Goal: Transaction & Acquisition: Download file/media

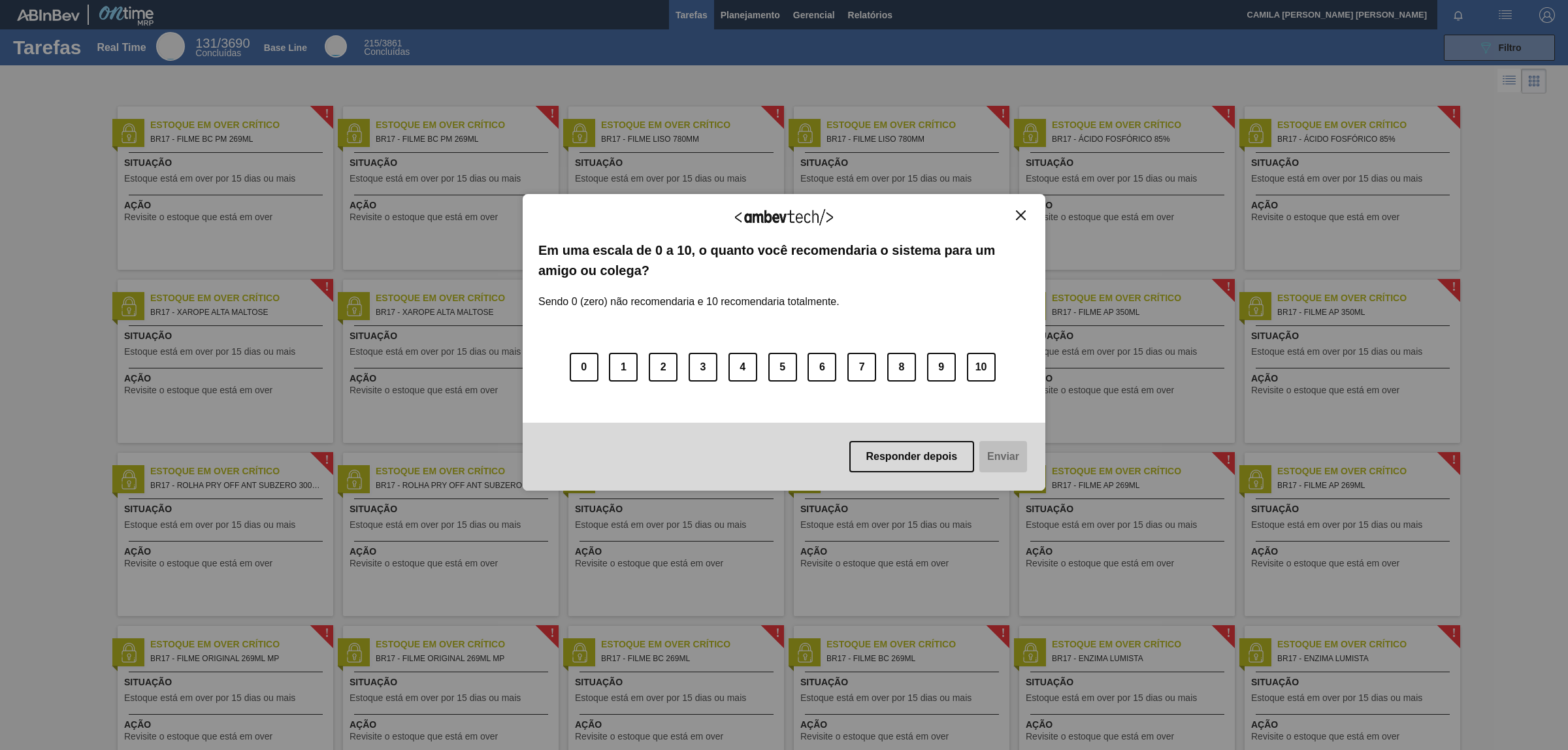
click at [1021, 219] on img "Close" at bounding box center [1021, 215] width 10 height 10
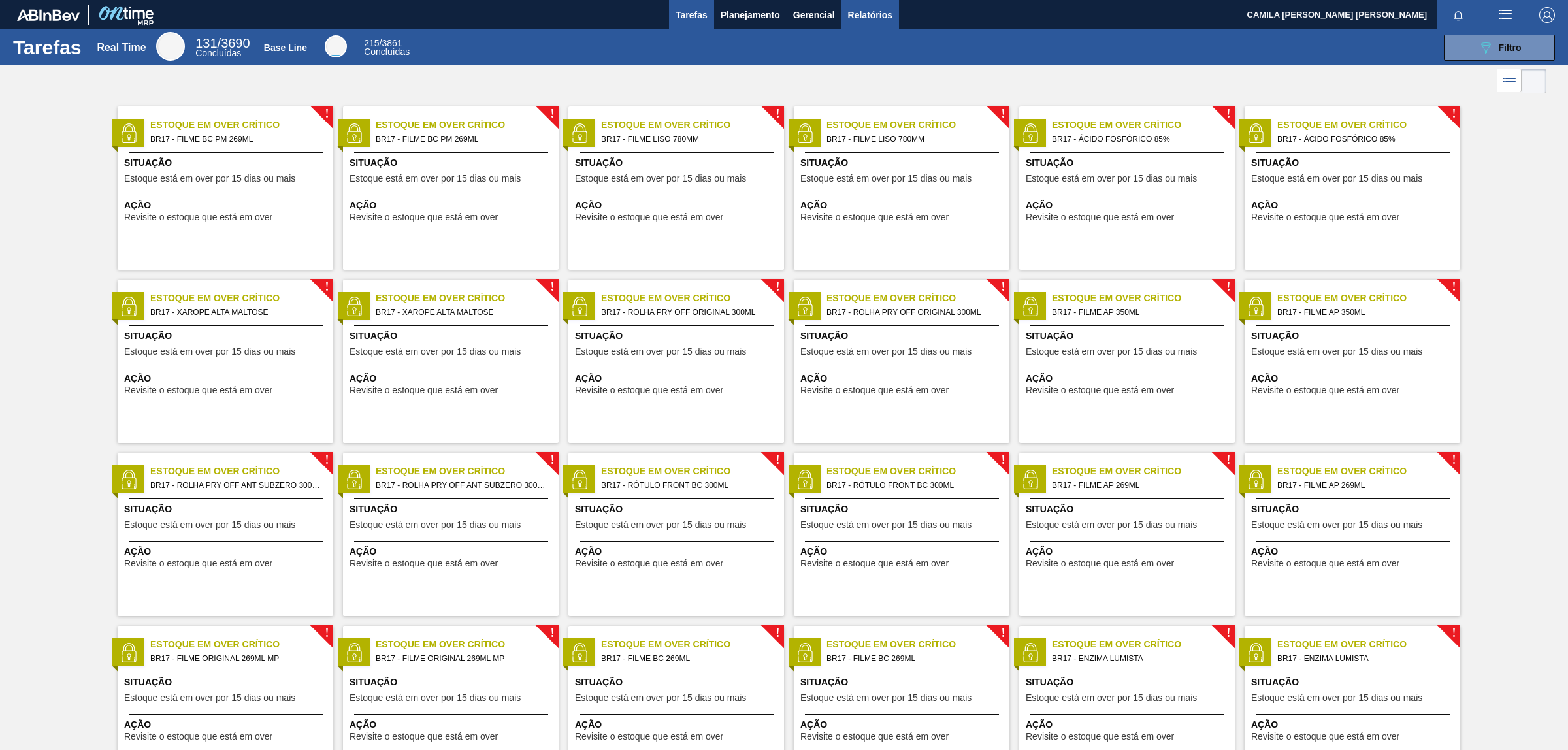
click at [868, 13] on span "Relatórios" at bounding box center [870, 14] width 45 height 16
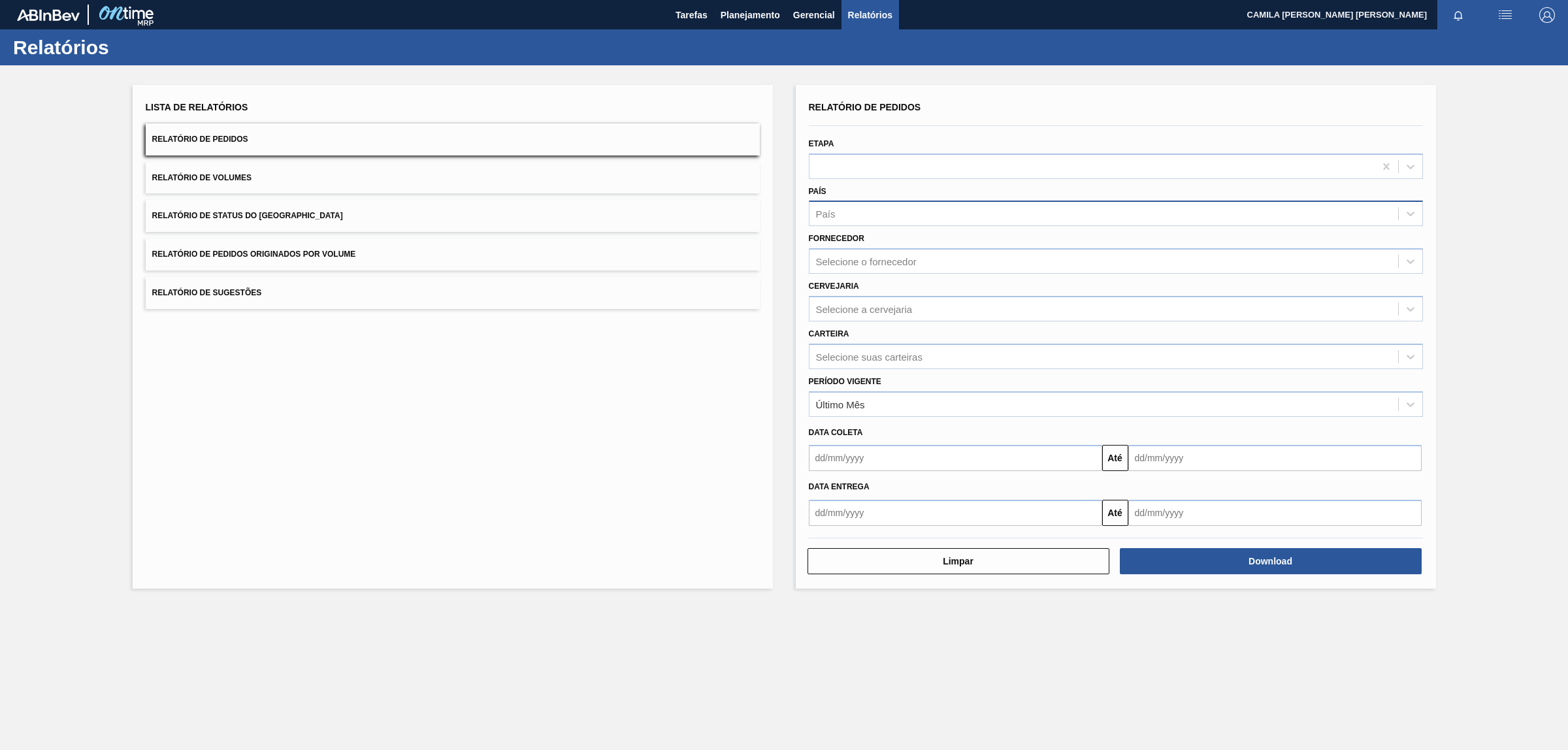
click at [862, 207] on div "País" at bounding box center [1104, 214] width 589 height 19
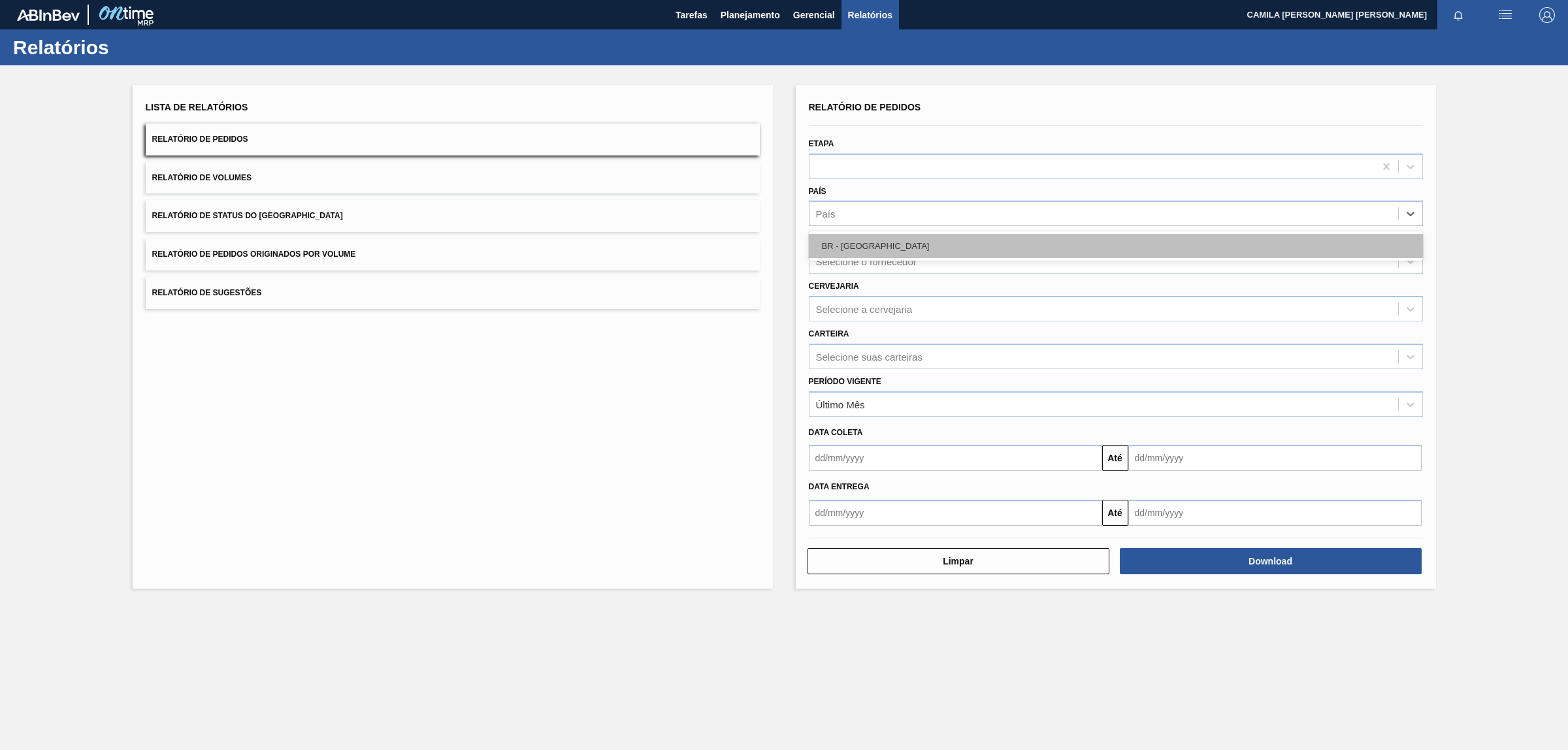
click at [899, 253] on div "BR - [GEOGRAPHIC_DATA]" at bounding box center [1115, 245] width 614 height 24
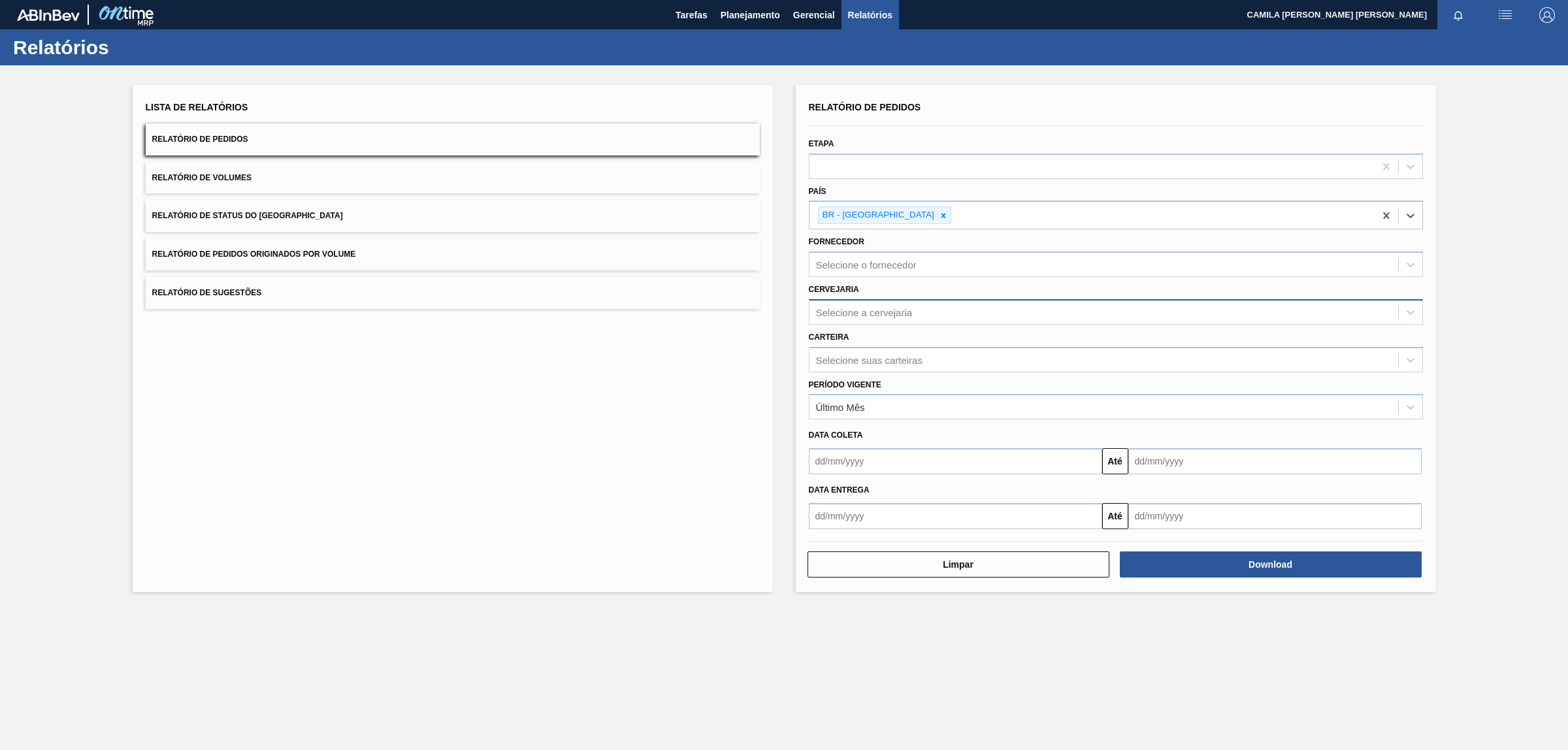
click at [886, 315] on div "Selecione a cervejaria" at bounding box center [864, 312] width 97 height 11
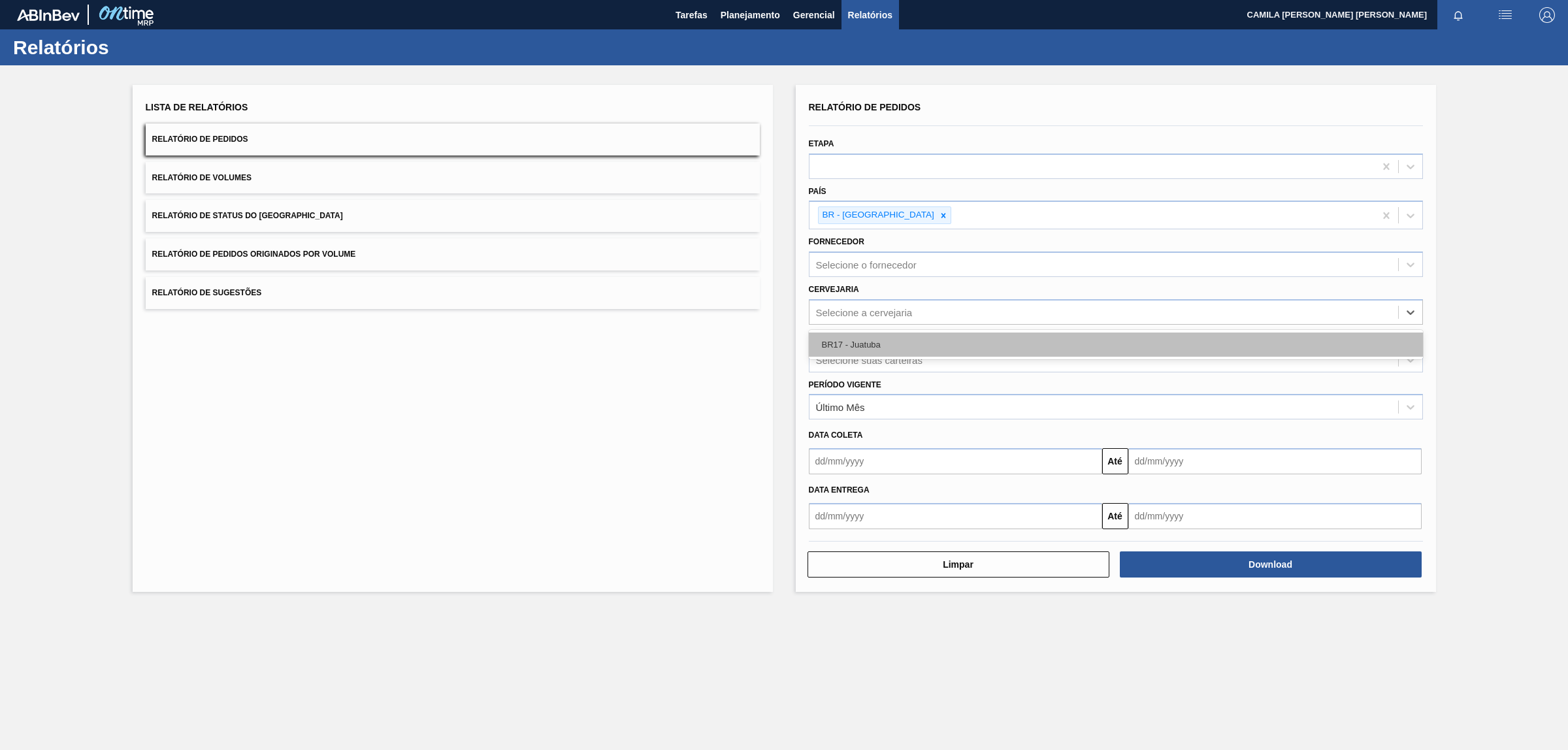
click at [892, 347] on div "BR17 - Juatuba" at bounding box center [1115, 344] width 614 height 24
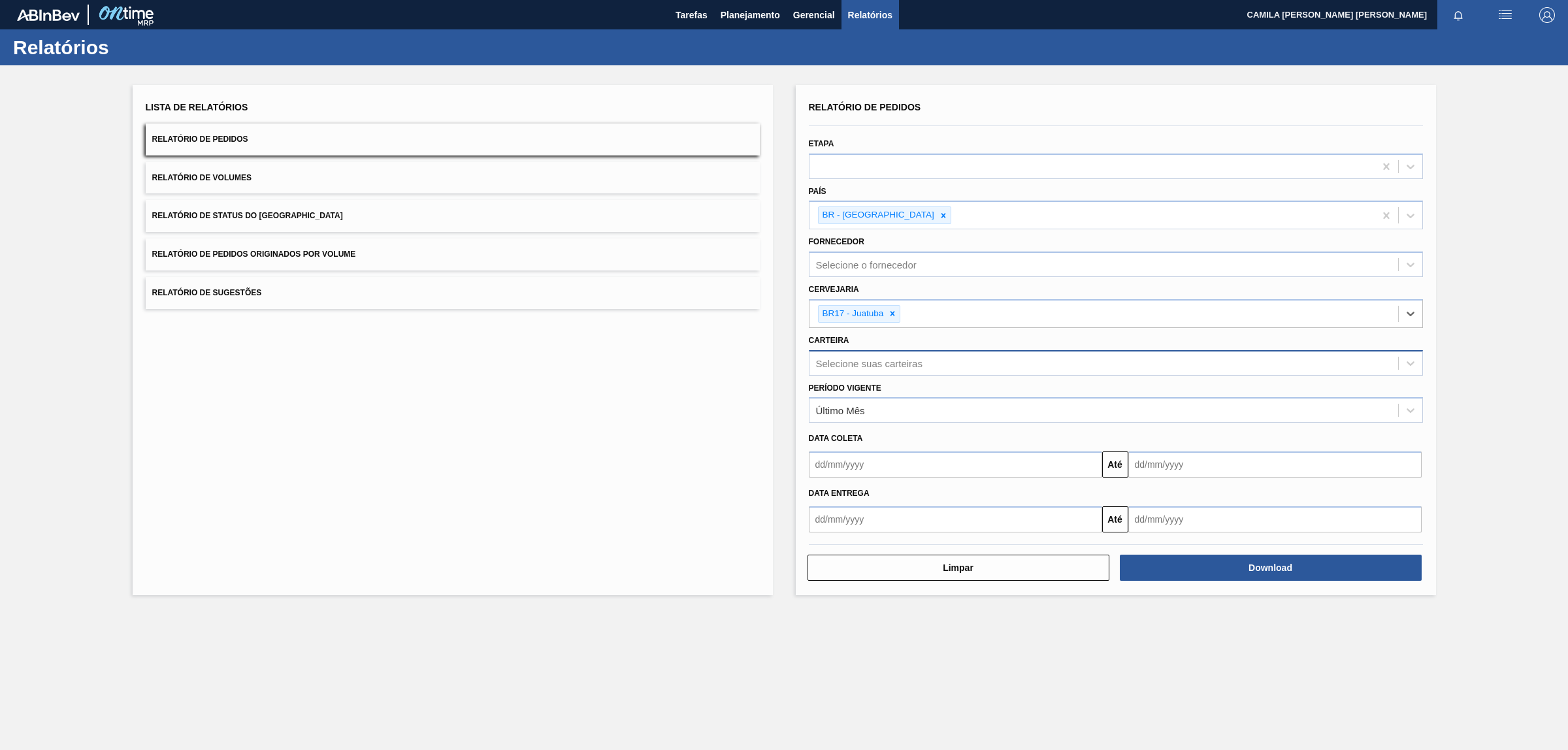
click at [879, 365] on div "Selecione suas carteiras" at bounding box center [869, 363] width 106 height 11
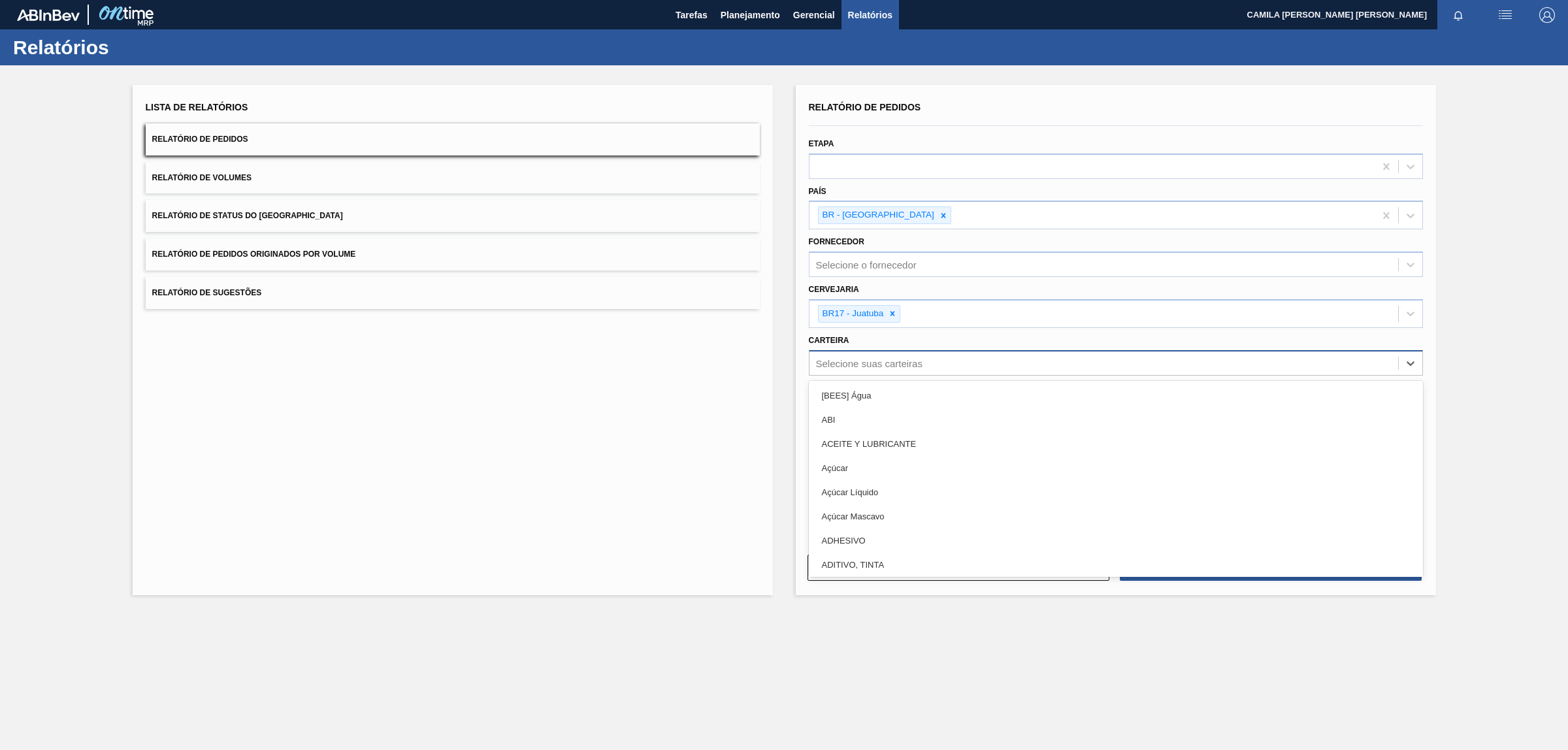
click at [879, 365] on div "Selecione suas carteiras" at bounding box center [869, 363] width 106 height 11
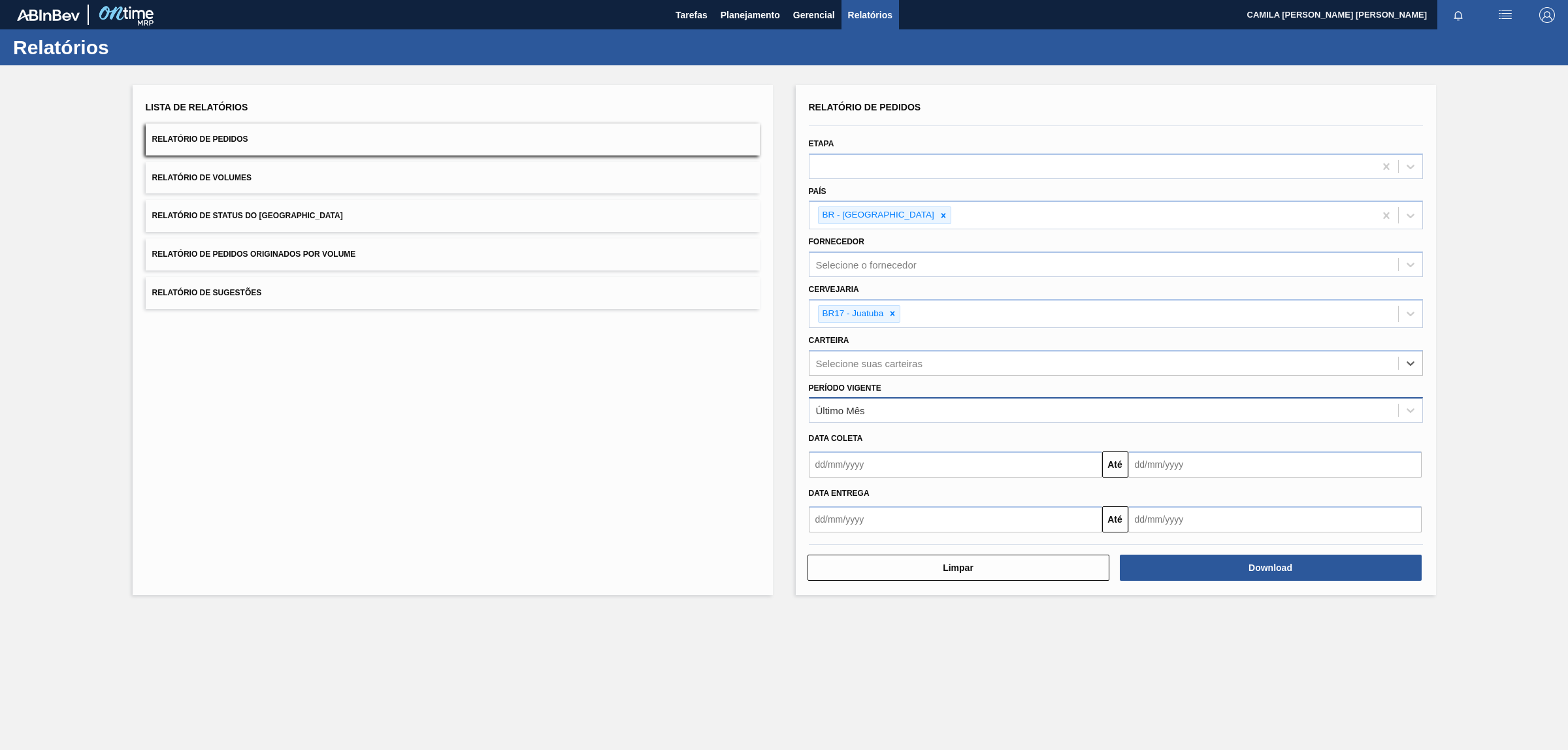
click at [923, 407] on div "Último Mês" at bounding box center [1104, 411] width 589 height 19
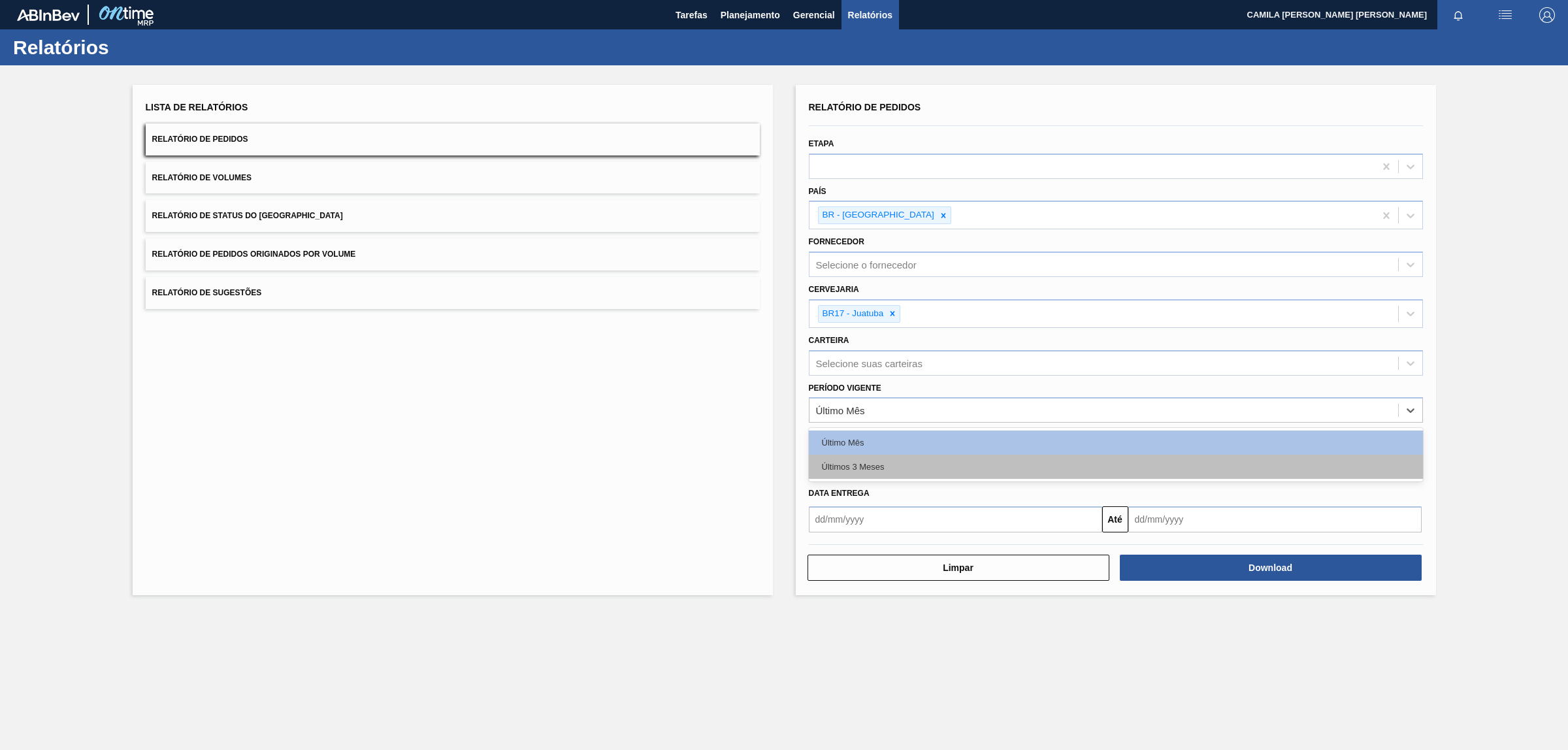
click at [896, 465] on div "Últimos 3 Meses" at bounding box center [1115, 466] width 614 height 24
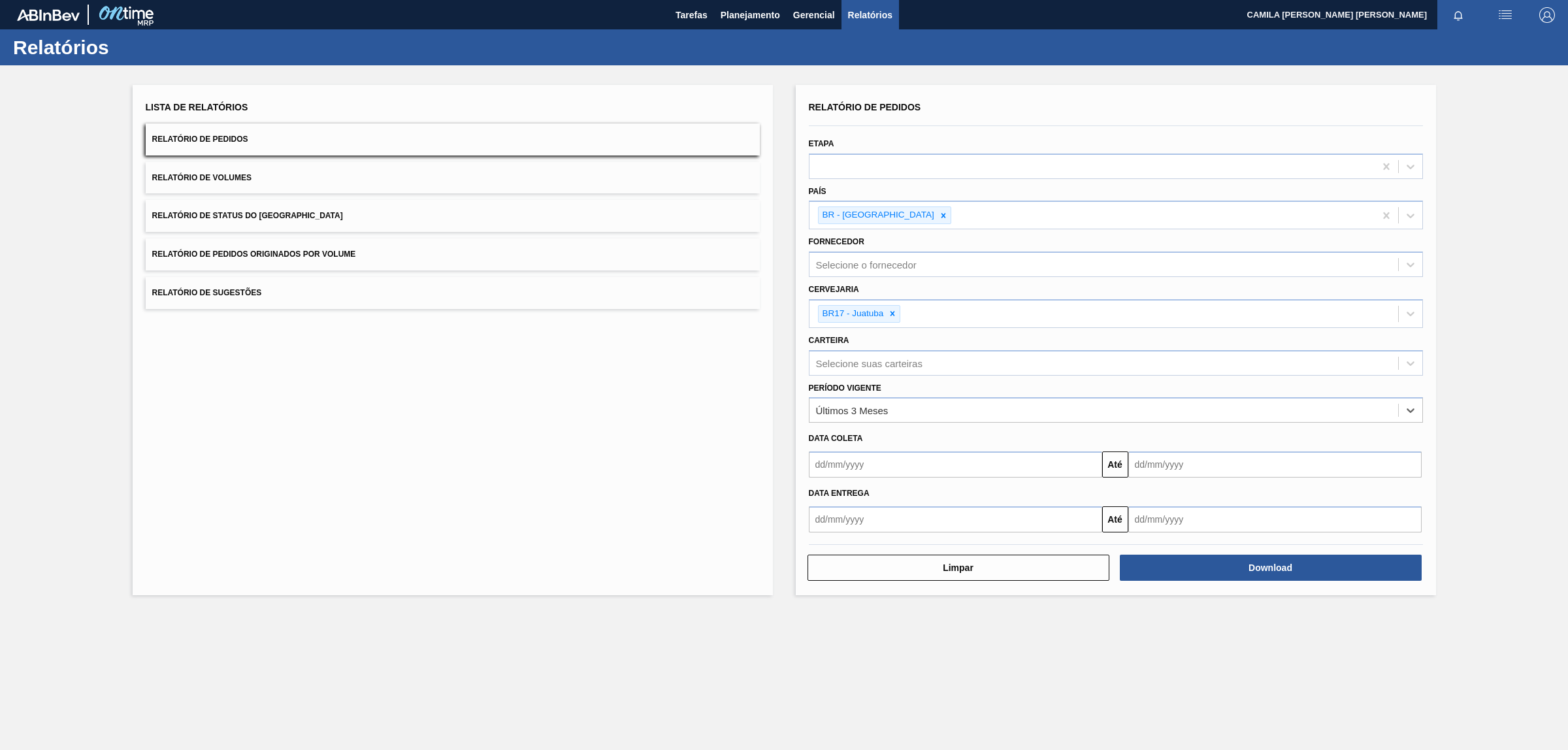
click at [851, 524] on input "text" at bounding box center [955, 519] width 294 height 26
click at [820, 546] on button "Previous Month" at bounding box center [820, 550] width 9 height 9
click at [928, 588] on div "1" at bounding box center [930, 592] width 18 height 18
type input "[DATE]"
click at [1320, 517] on input "text" at bounding box center [1275, 519] width 294 height 26
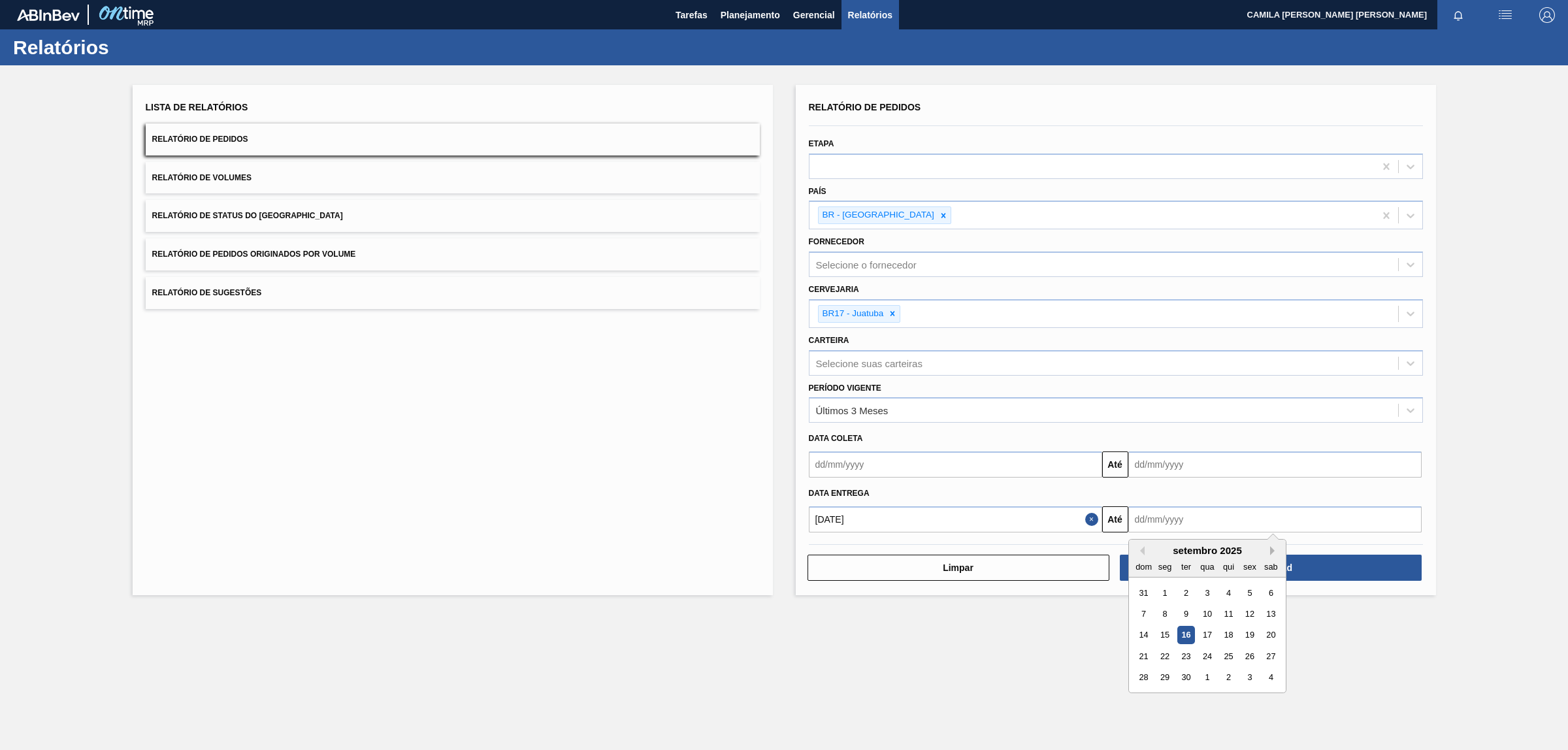
click at [1271, 552] on button "Next Month" at bounding box center [1274, 550] width 9 height 9
click at [1274, 546] on button "Next Month" at bounding box center [1274, 550] width 9 height 9
click at [1209, 673] on div "31" at bounding box center [1207, 677] width 18 height 18
type input "[DATE]"
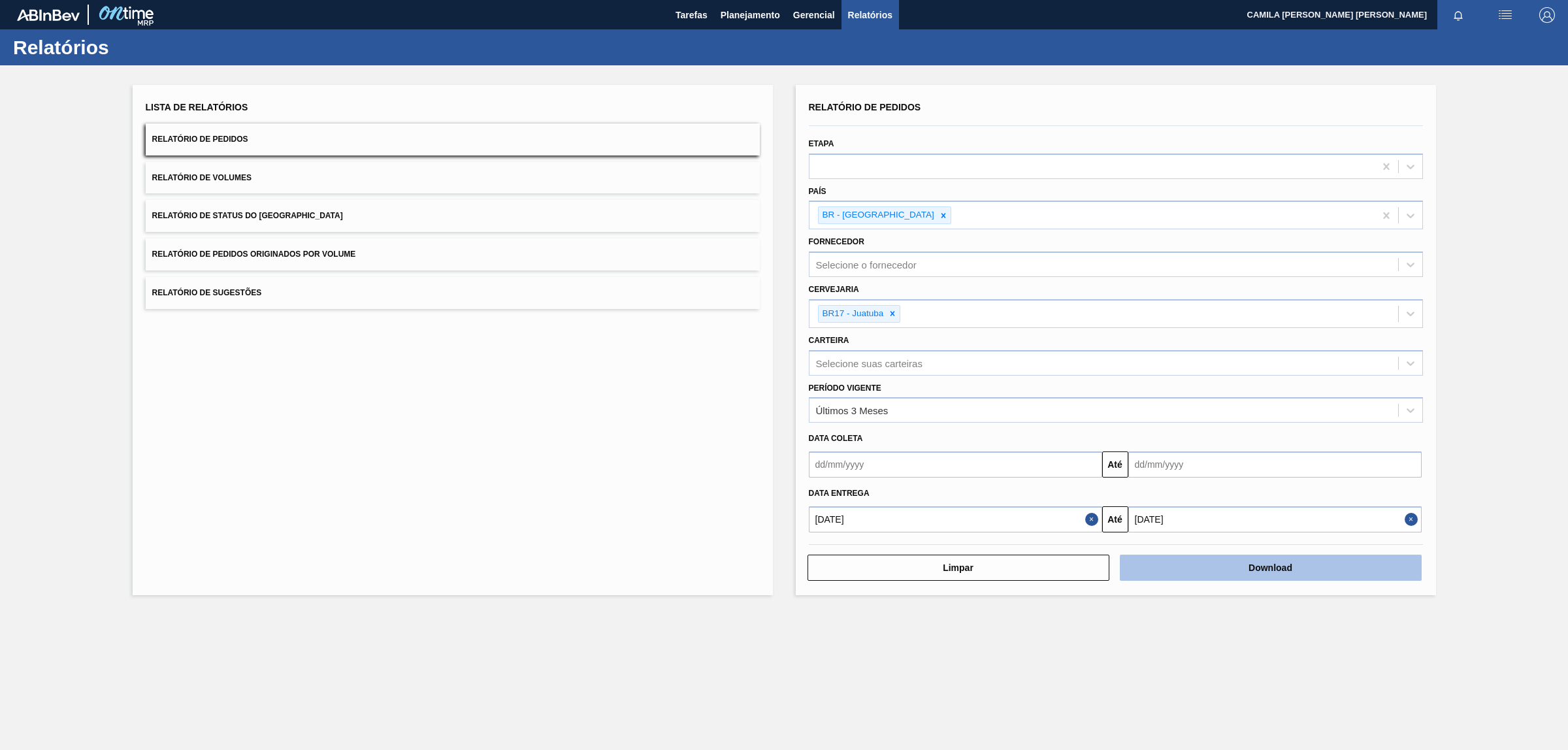
click at [1323, 570] on button "Download" at bounding box center [1271, 568] width 302 height 26
click at [1285, 566] on button "Download" at bounding box center [1271, 568] width 302 height 26
